Goal: Task Accomplishment & Management: Use online tool/utility

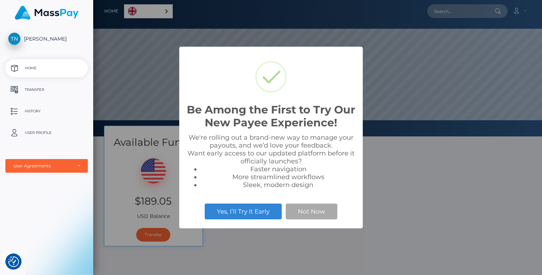
scroll to position [136, 449]
click at [311, 211] on button "Not Now" at bounding box center [312, 211] width 52 height 16
click at [324, 211] on button "Not Now" at bounding box center [312, 211] width 52 height 16
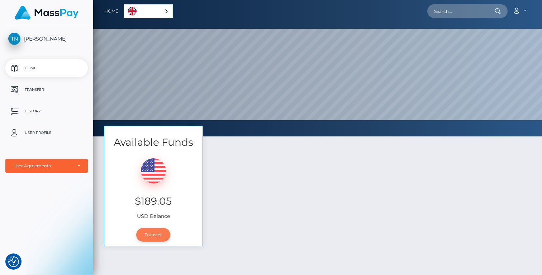
click at [159, 235] on link "Transfer" at bounding box center [153, 235] width 34 height 14
